Goal: Information Seeking & Learning: Learn about a topic

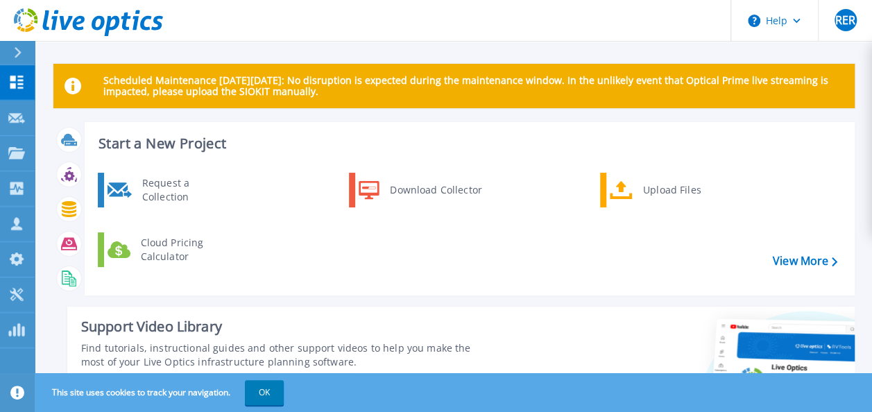
click at [17, 46] on div at bounding box center [23, 53] width 22 height 24
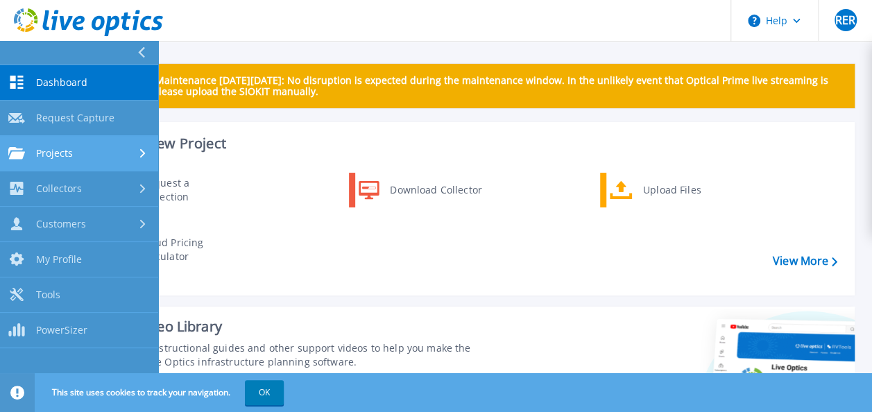
click at [78, 160] on link "Projects Projects" at bounding box center [79, 153] width 158 height 35
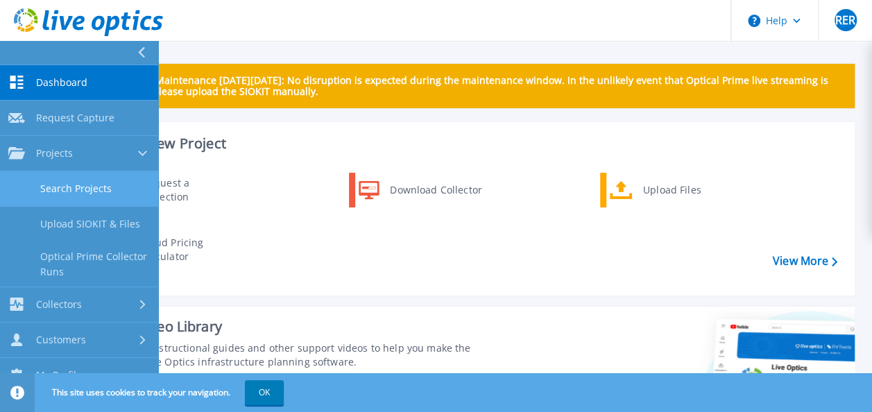
click at [98, 185] on link "Search Projects" at bounding box center [79, 188] width 158 height 35
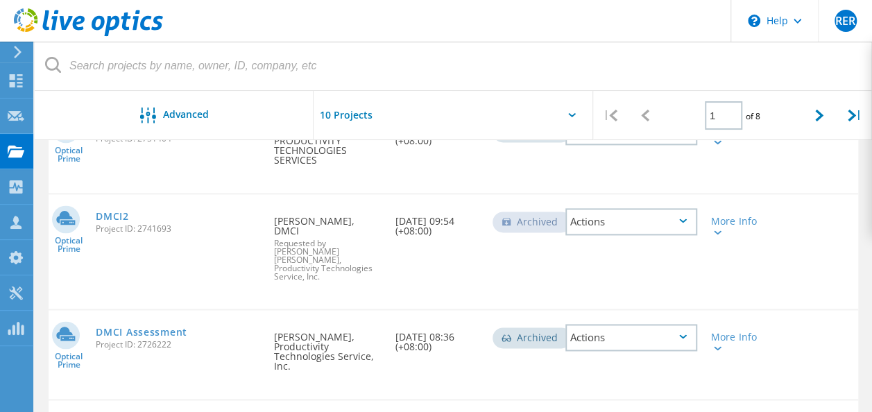
scroll to position [902, 0]
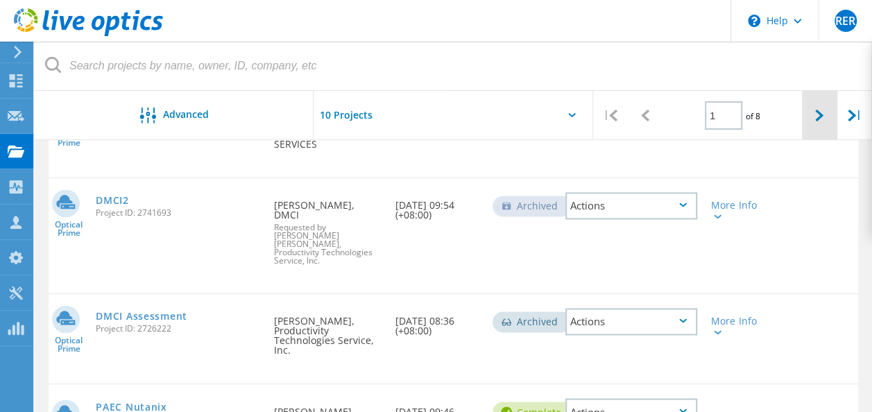
click at [811, 121] on div at bounding box center [819, 115] width 35 height 49
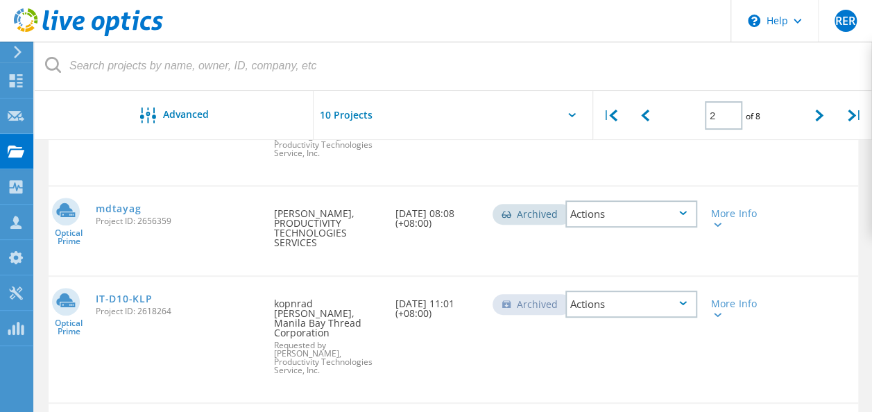
scroll to position [139, 0]
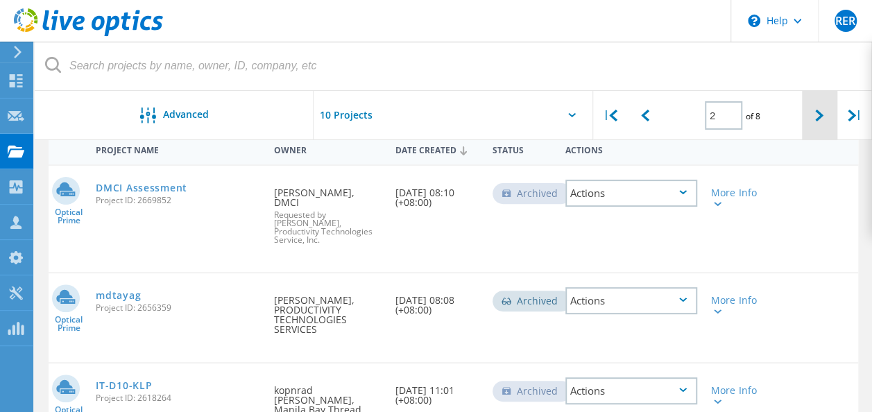
click at [822, 108] on div at bounding box center [819, 115] width 35 height 49
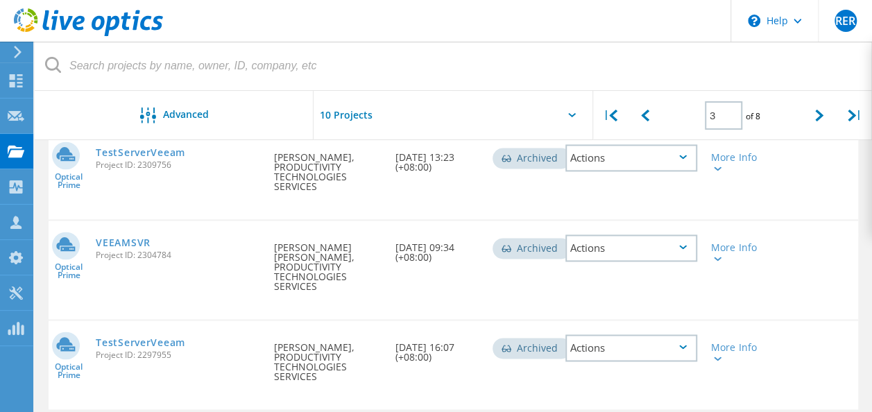
scroll to position [923, 0]
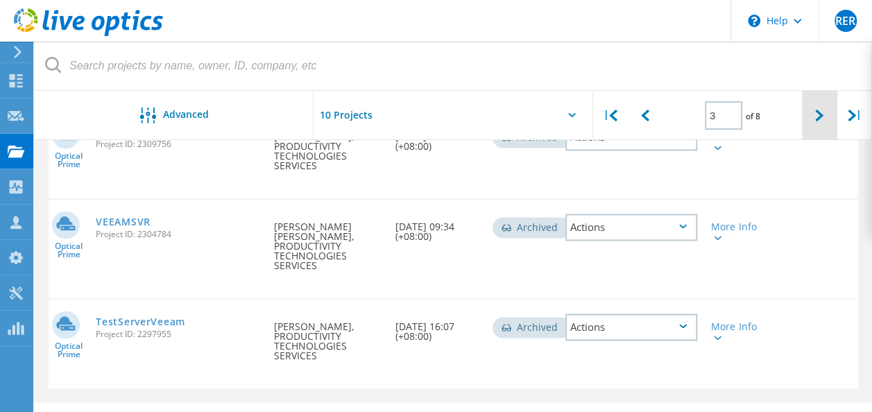
click at [824, 119] on div at bounding box center [819, 115] width 35 height 49
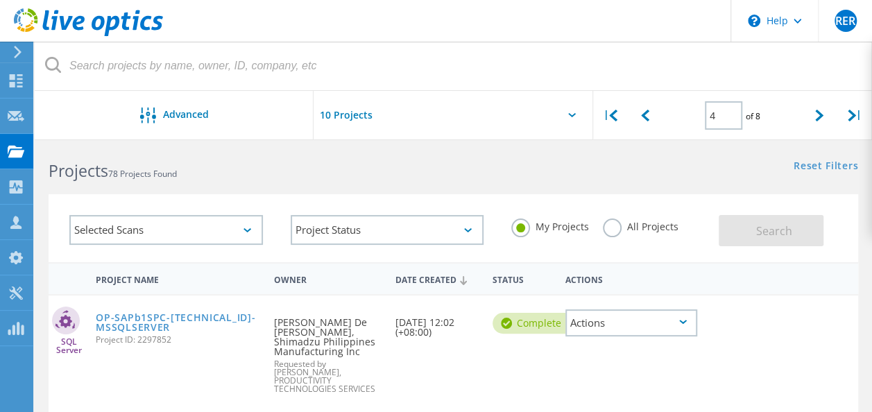
scroll to position [0, 0]
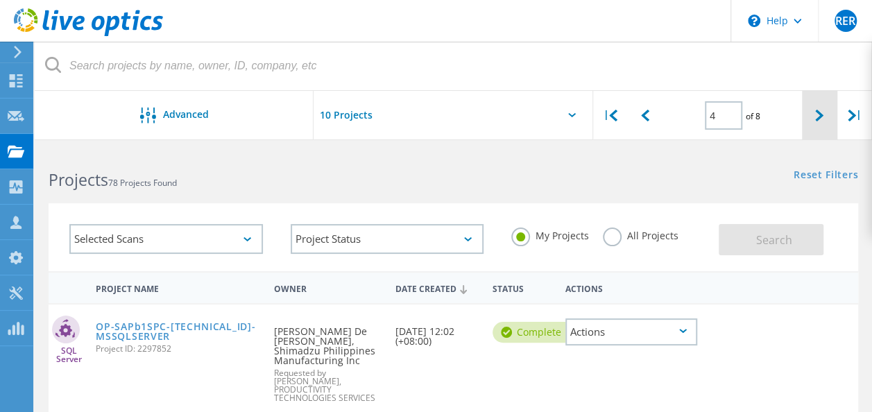
click at [818, 126] on div at bounding box center [819, 115] width 35 height 49
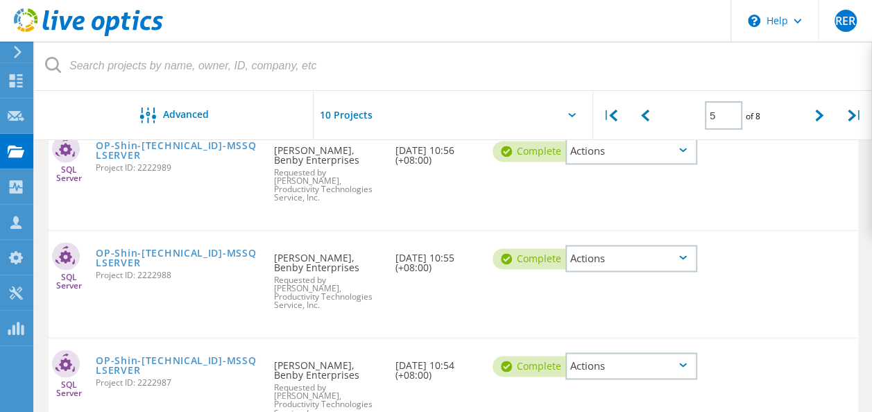
scroll to position [902, 0]
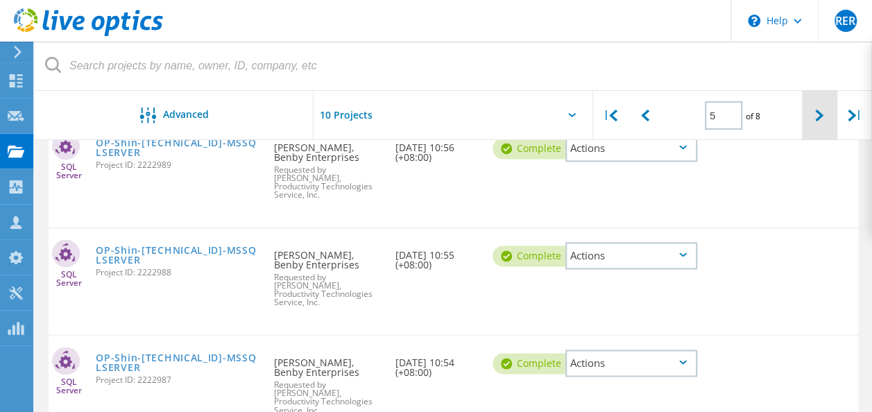
click at [825, 116] on div at bounding box center [819, 115] width 35 height 49
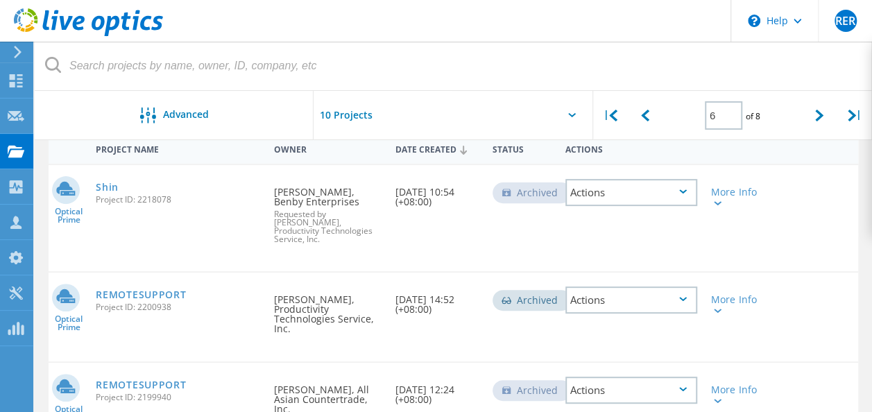
scroll to position [111, 0]
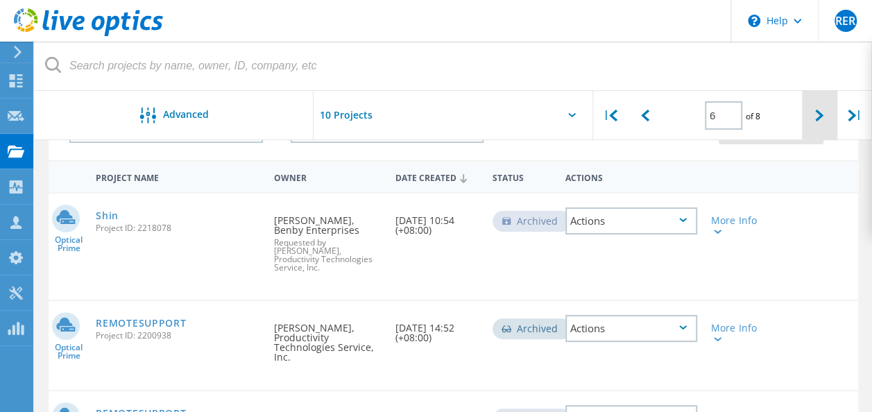
click at [829, 117] on div at bounding box center [819, 115] width 35 height 49
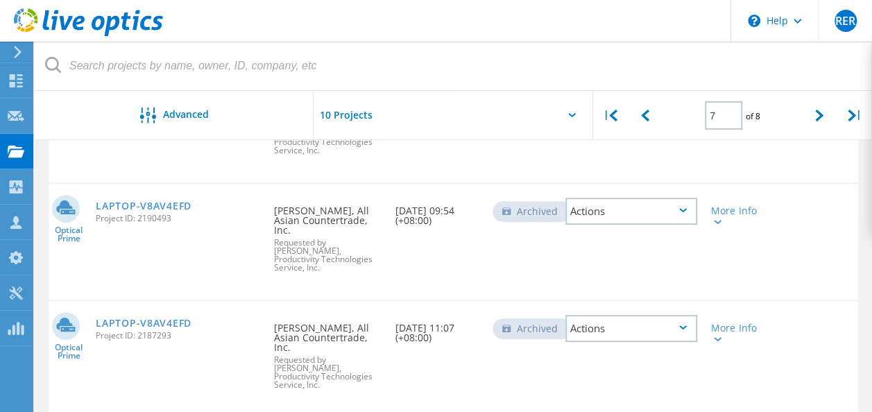
scroll to position [93, 0]
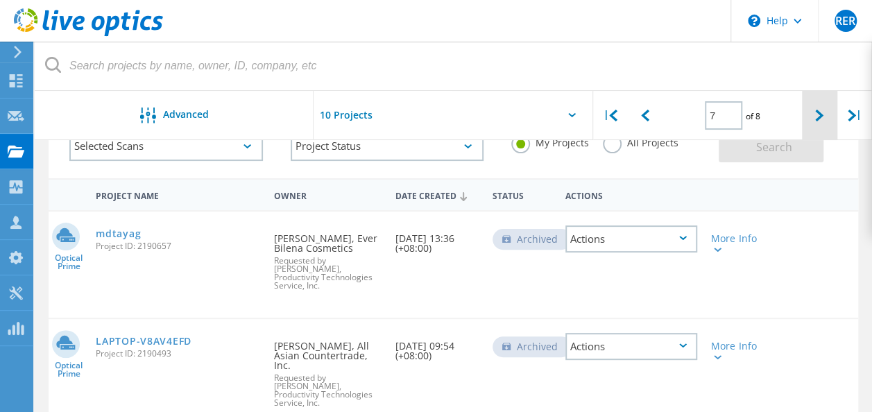
click at [821, 116] on icon at bounding box center [819, 116] width 8 height 12
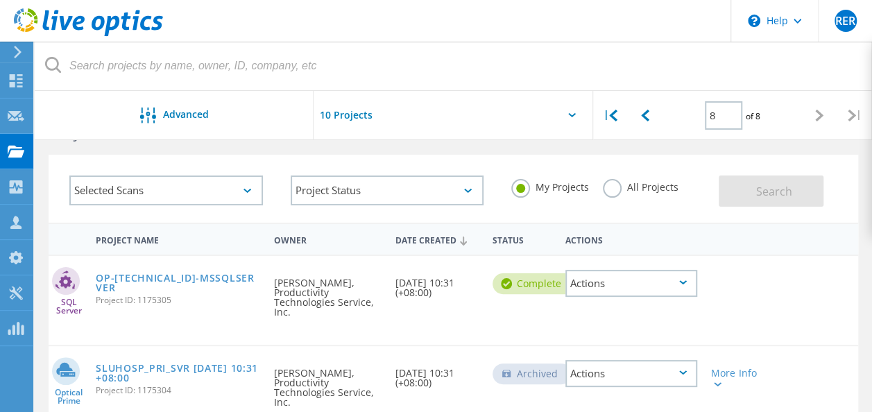
scroll to position [0, 0]
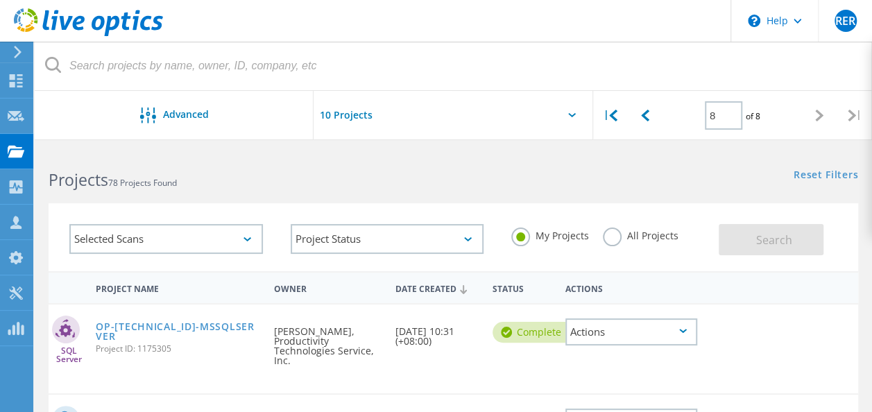
click at [568, 116] on icon at bounding box center [572, 115] width 8 height 4
click at [167, 246] on div "Selected Scans" at bounding box center [166, 239] width 194 height 30
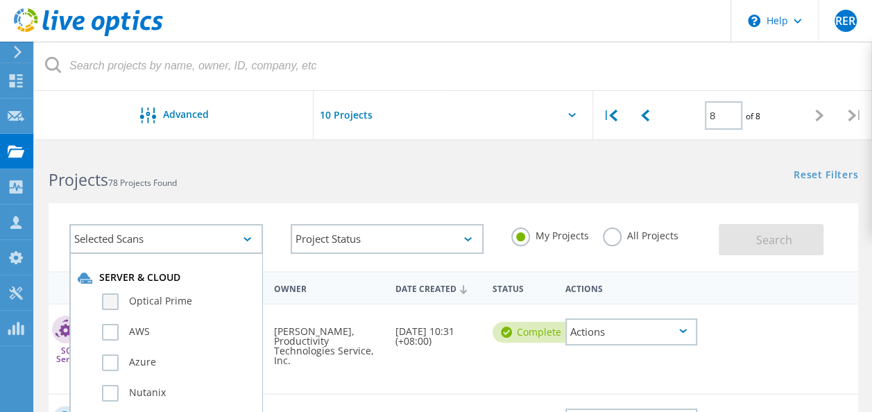
click at [110, 305] on label "Optical Prime" at bounding box center [178, 302] width 153 height 17
click at [0, 0] on input "Optical Prime" at bounding box center [0, 0] width 0 height 0
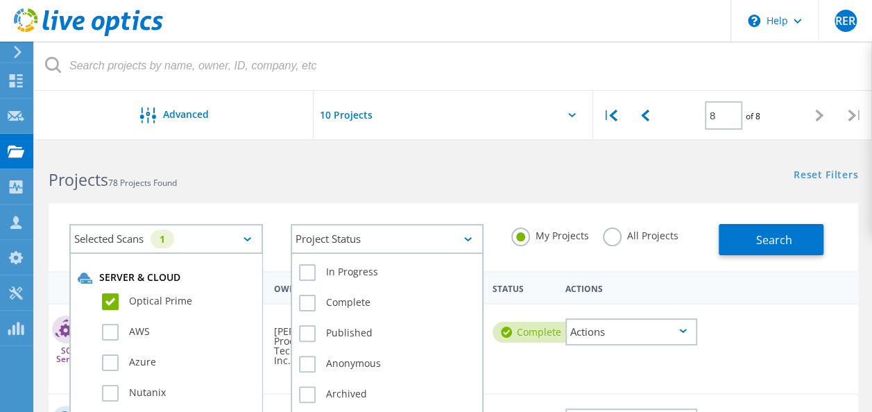
click at [378, 240] on div "Project Status" at bounding box center [388, 239] width 194 height 30
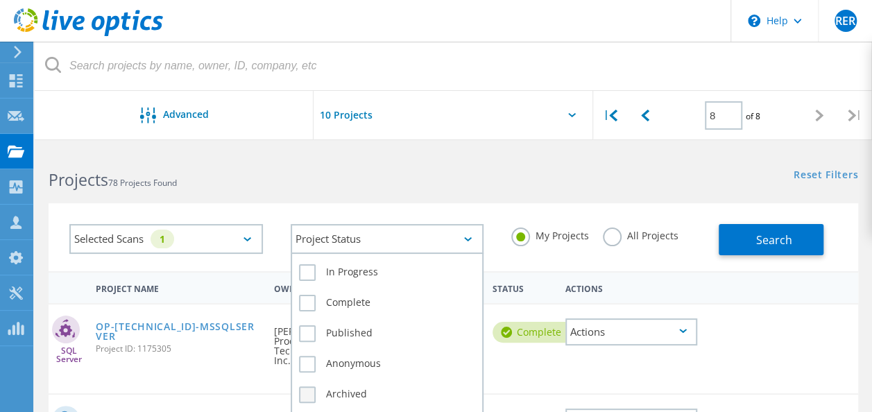
click at [301, 395] on label "Archived" at bounding box center [387, 395] width 177 height 17
click at [0, 0] on input "Archived" at bounding box center [0, 0] width 0 height 0
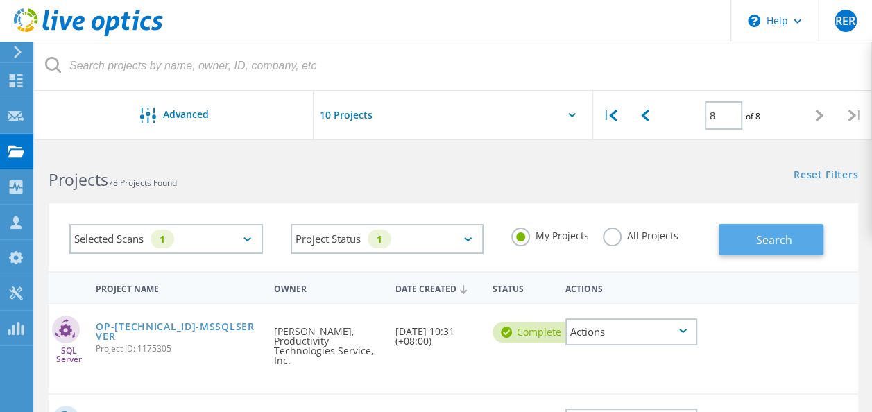
click at [777, 235] on span "Search" at bounding box center [774, 239] width 36 height 15
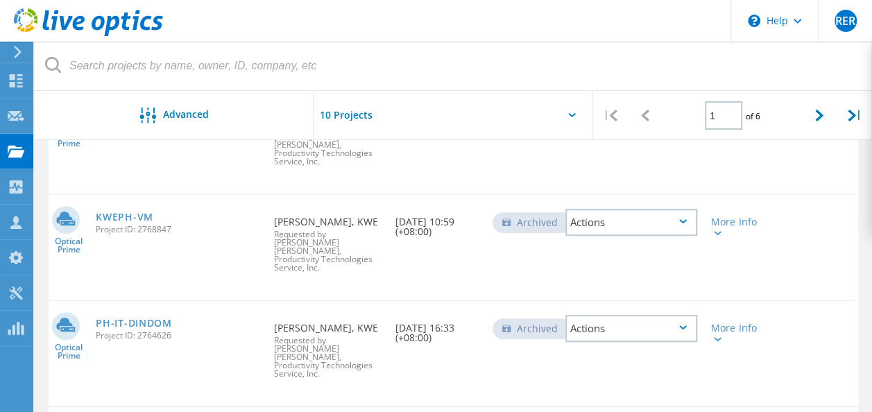
scroll to position [169, 0]
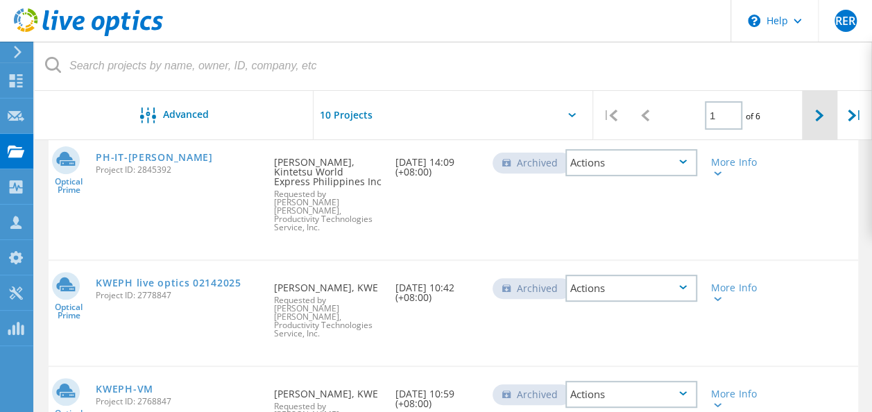
click at [809, 116] on div at bounding box center [819, 115] width 35 height 49
type input "2"
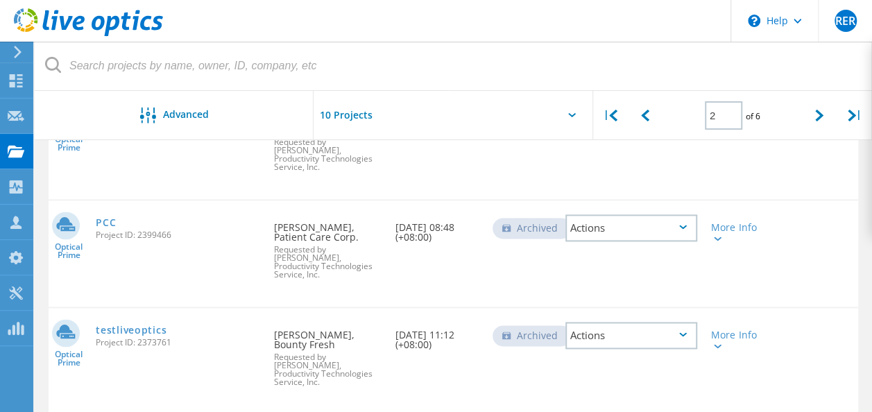
scroll to position [863, 0]
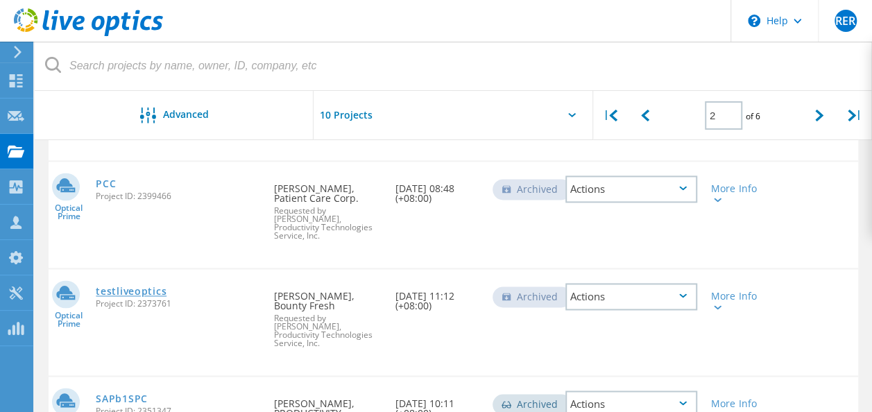
click at [142, 287] on link "testliveoptics" at bounding box center [131, 292] width 71 height 10
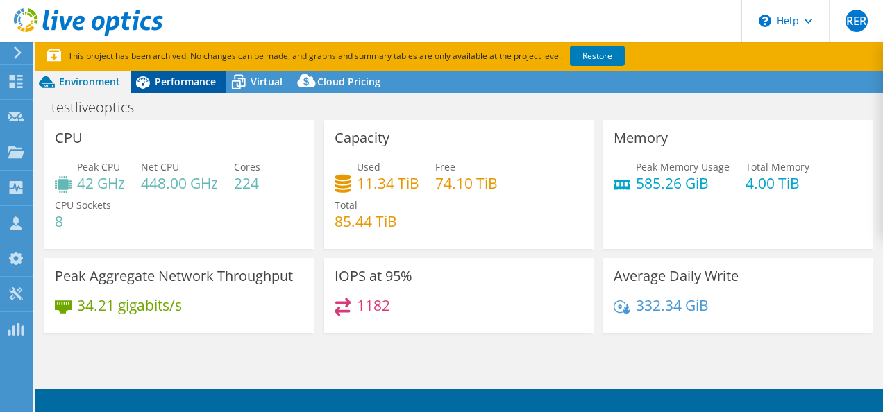
click at [167, 81] on span "Performance" at bounding box center [185, 81] width 61 height 13
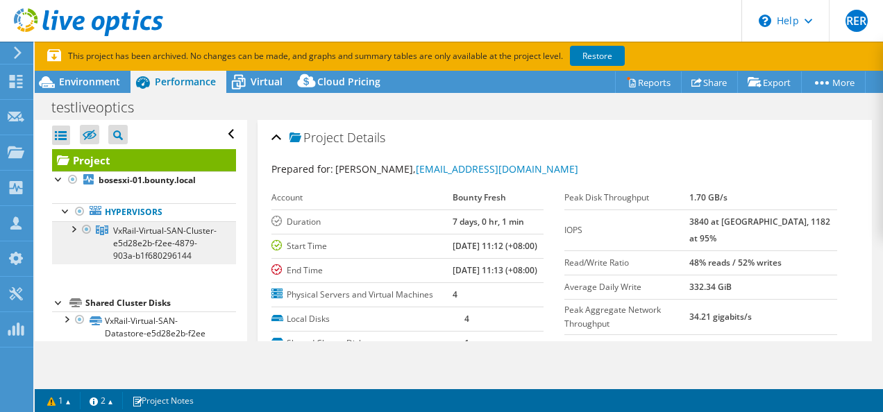
select select "USD"
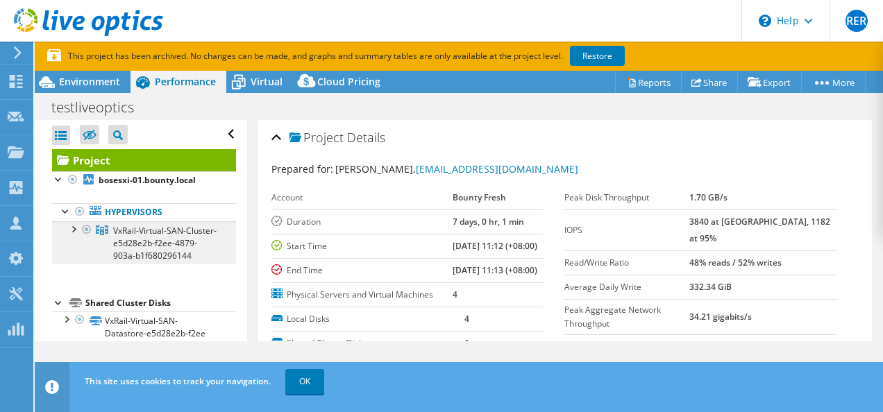
scroll to position [29, 0]
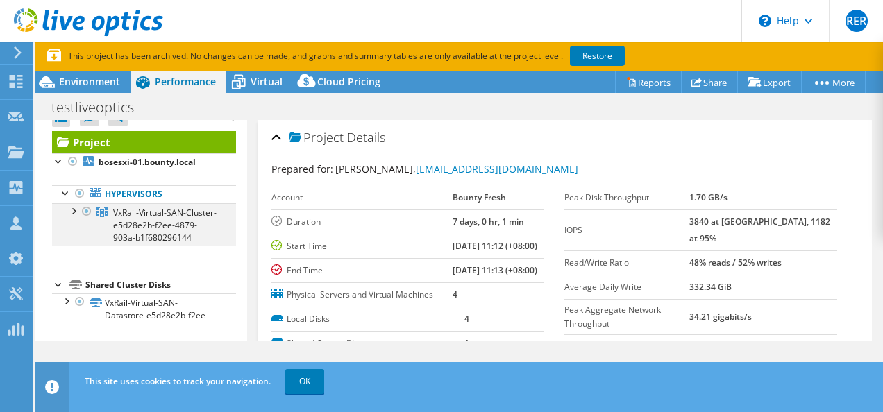
click at [71, 203] on div at bounding box center [73, 210] width 14 height 14
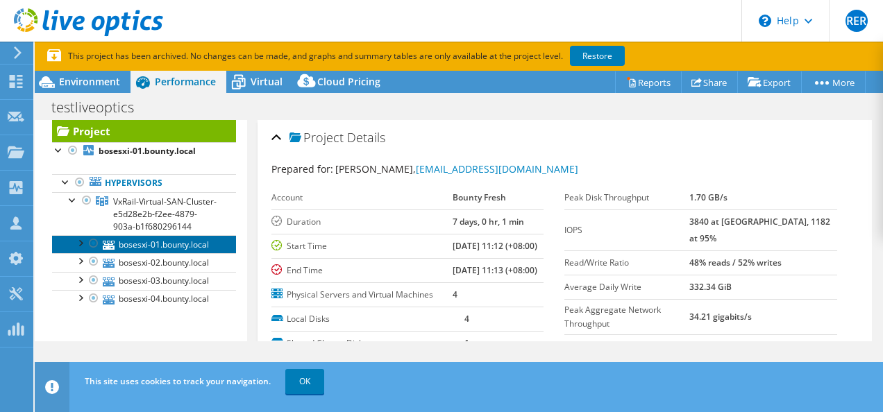
click at [146, 253] on link "bosesxi-01.bounty.local" at bounding box center [144, 244] width 184 height 18
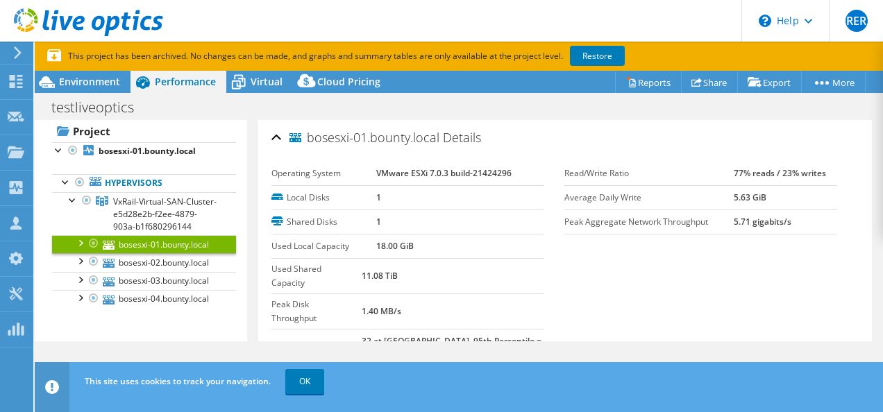
click at [659, 287] on section "Operating System VMware ESXi 7.0.3 build-21424296 Local Disks 1 Shared Disks 1 …" at bounding box center [564, 266] width 587 height 209
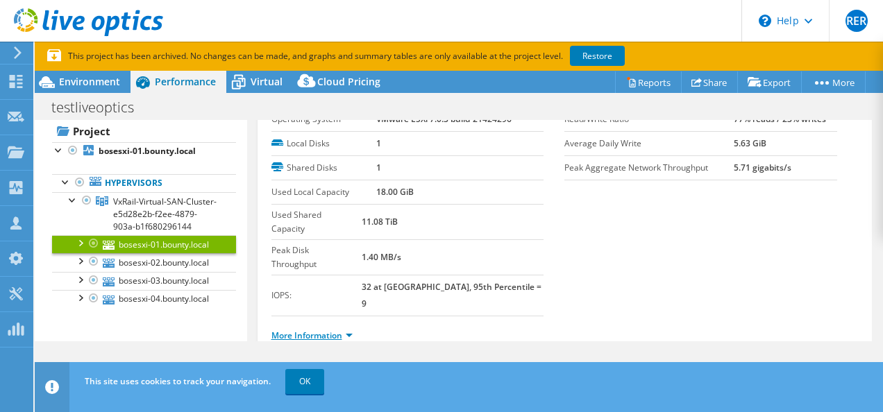
click at [332, 330] on link "More Information" at bounding box center [311, 336] width 81 height 12
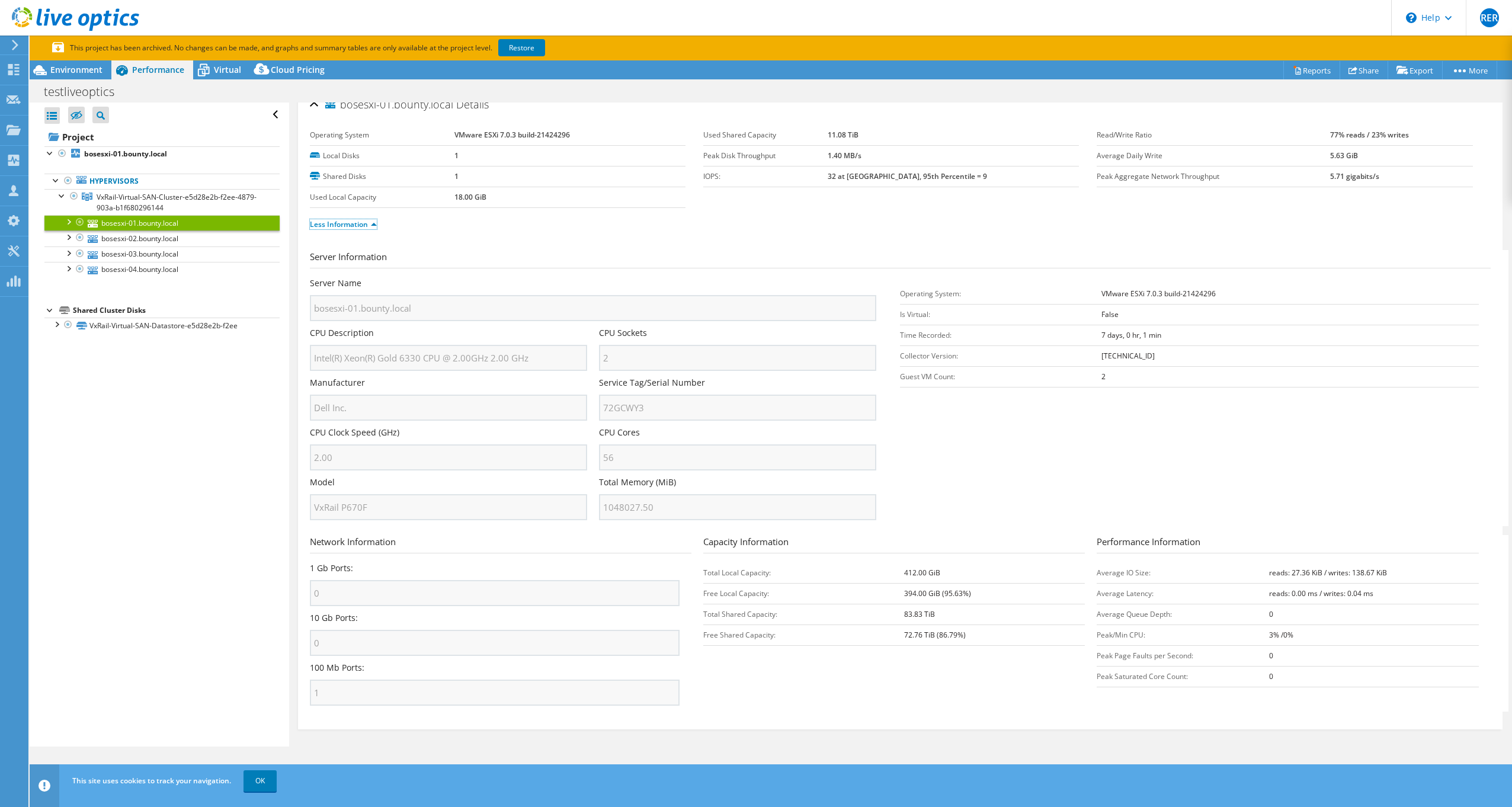
scroll to position [16, 0]
click at [154, 243] on link "bosesxi-02.bounty.local" at bounding box center [162, 238] width 236 height 15
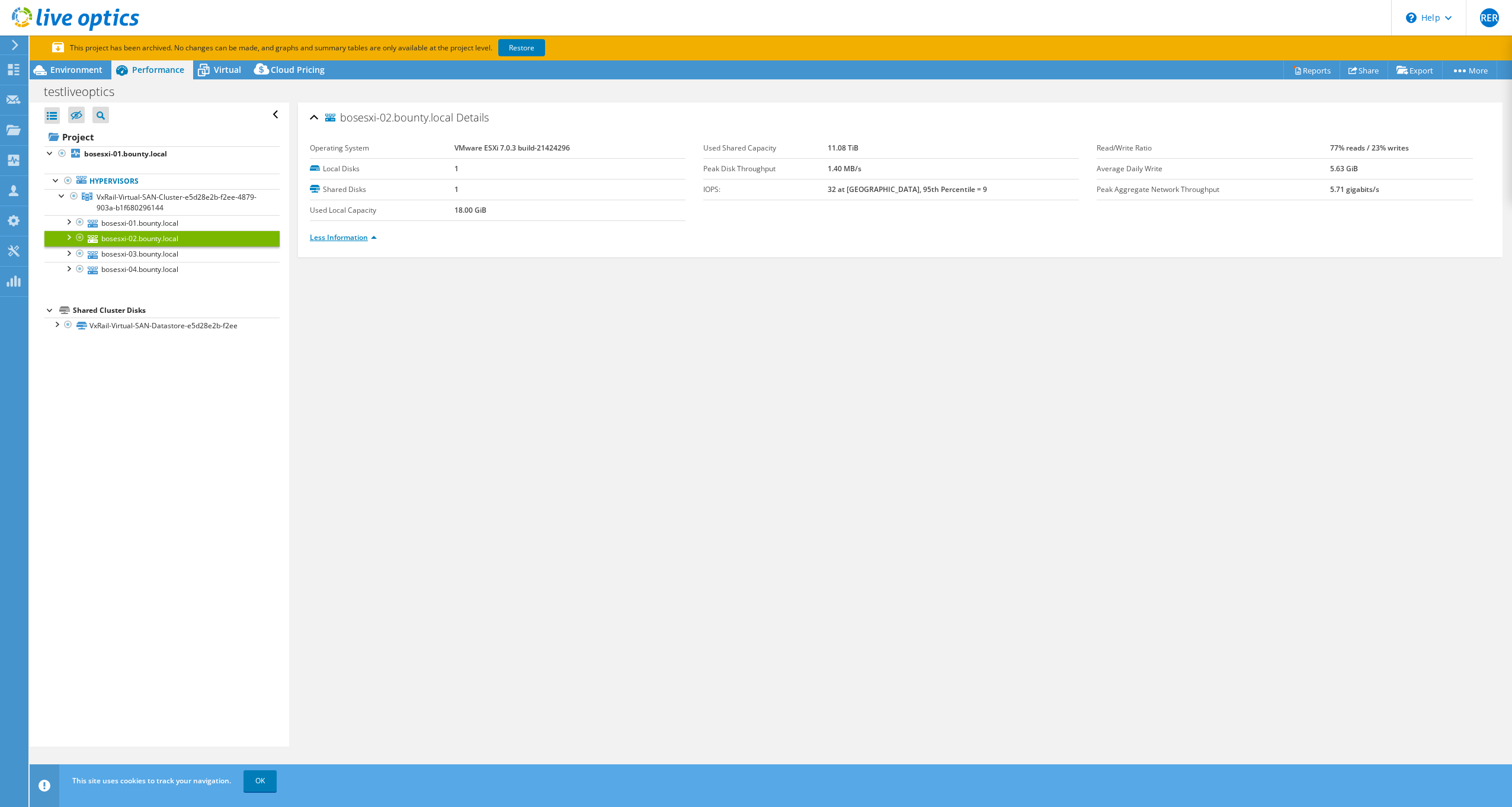
click at [320, 238] on link "Less Information" at bounding box center [343, 237] width 67 height 10
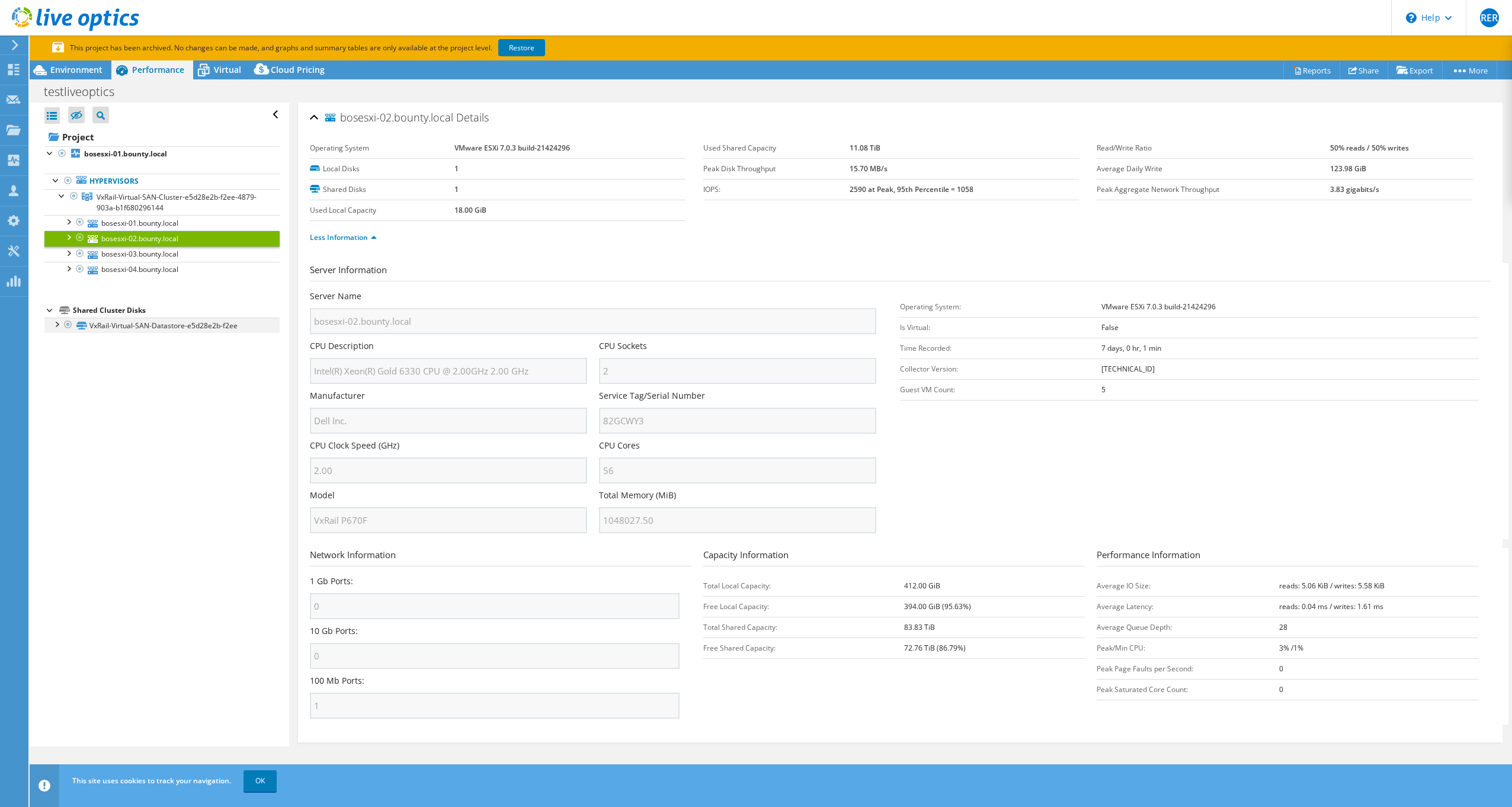
click at [59, 326] on div at bounding box center [56, 324] width 12 height 12
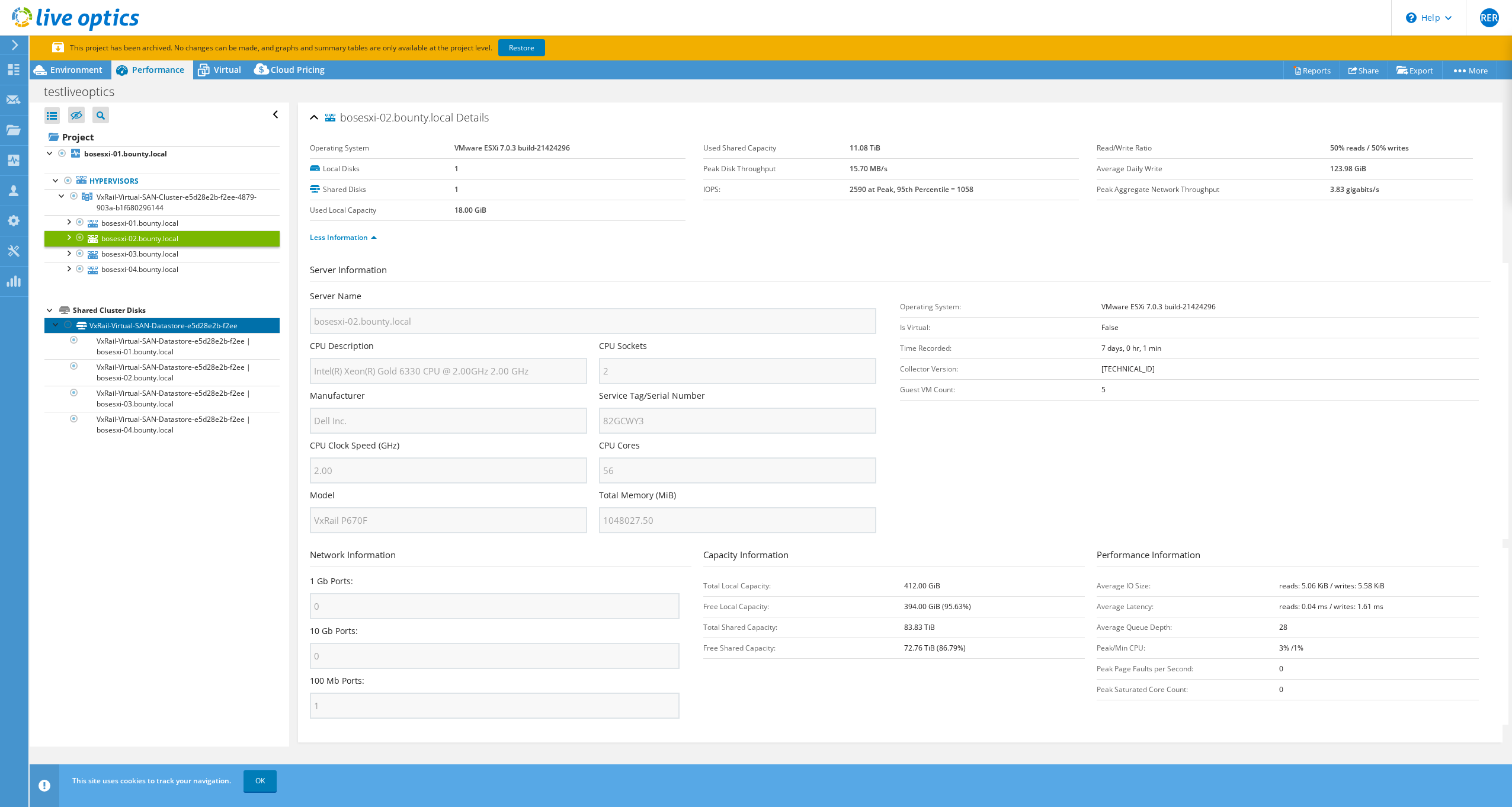
click at [130, 331] on link "VxRail-Virtual-SAN-Datastore-e5d28e2b-f2ee" at bounding box center [162, 325] width 236 height 15
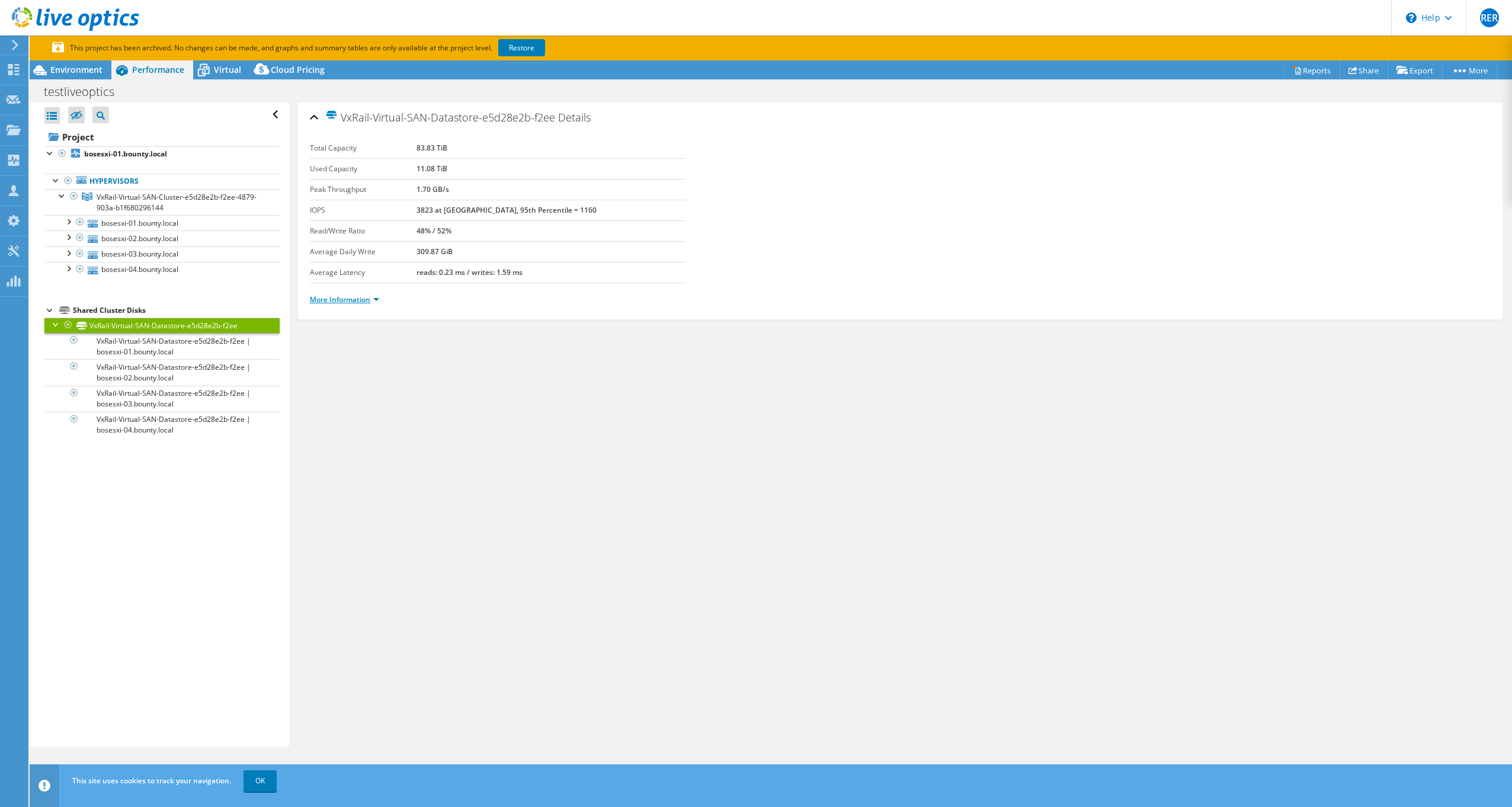
click at [335, 298] on link "More Information" at bounding box center [344, 300] width 69 height 10
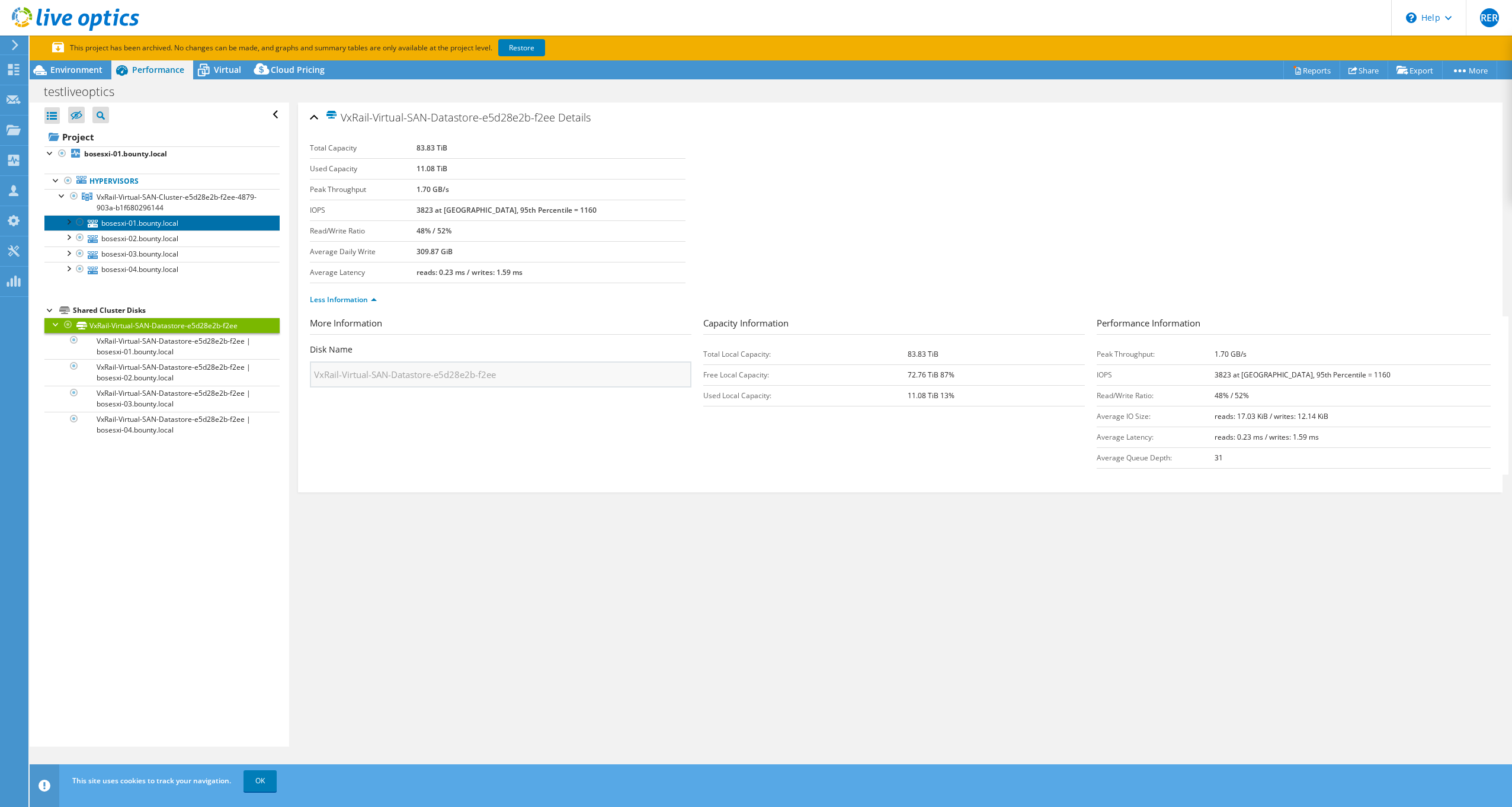
click at [132, 224] on link "bosesxi-01.bounty.local" at bounding box center [162, 223] width 236 height 15
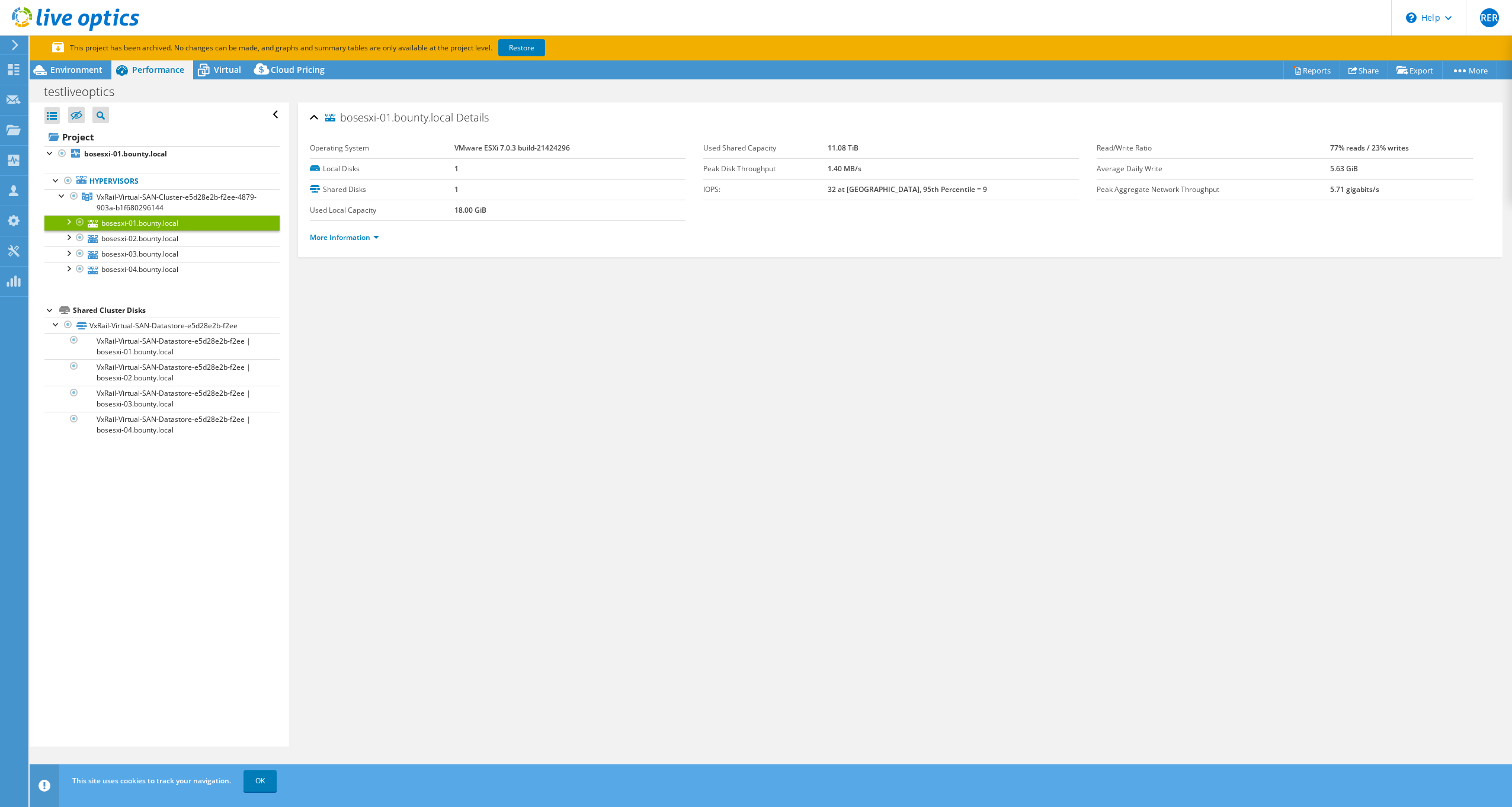
click at [601, 352] on div "bosesxi-01.bounty.local Details Operating System VMware ESXi 7.0.3 build-214242…" at bounding box center [901, 424] width 1223 height 644
click at [522, 50] on link "Restore" at bounding box center [522, 48] width 47 height 17
click at [665, 352] on div "bosesxi-01.bounty.local Details Operating System VMware ESXi 7.0.3 build-214242…" at bounding box center [901, 424] width 1223 height 644
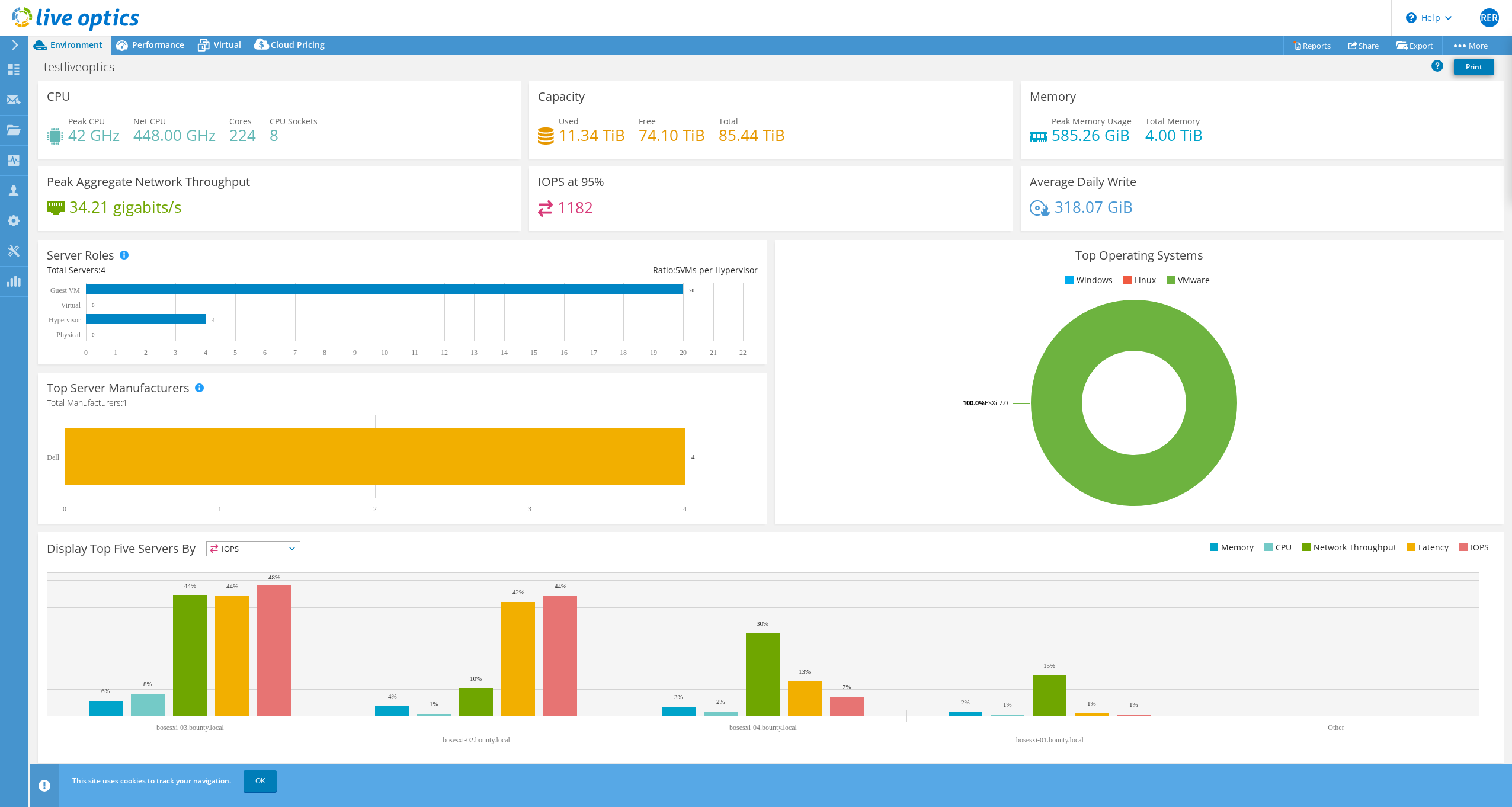
select select "USD"
